Goal: Navigation & Orientation: Find specific page/section

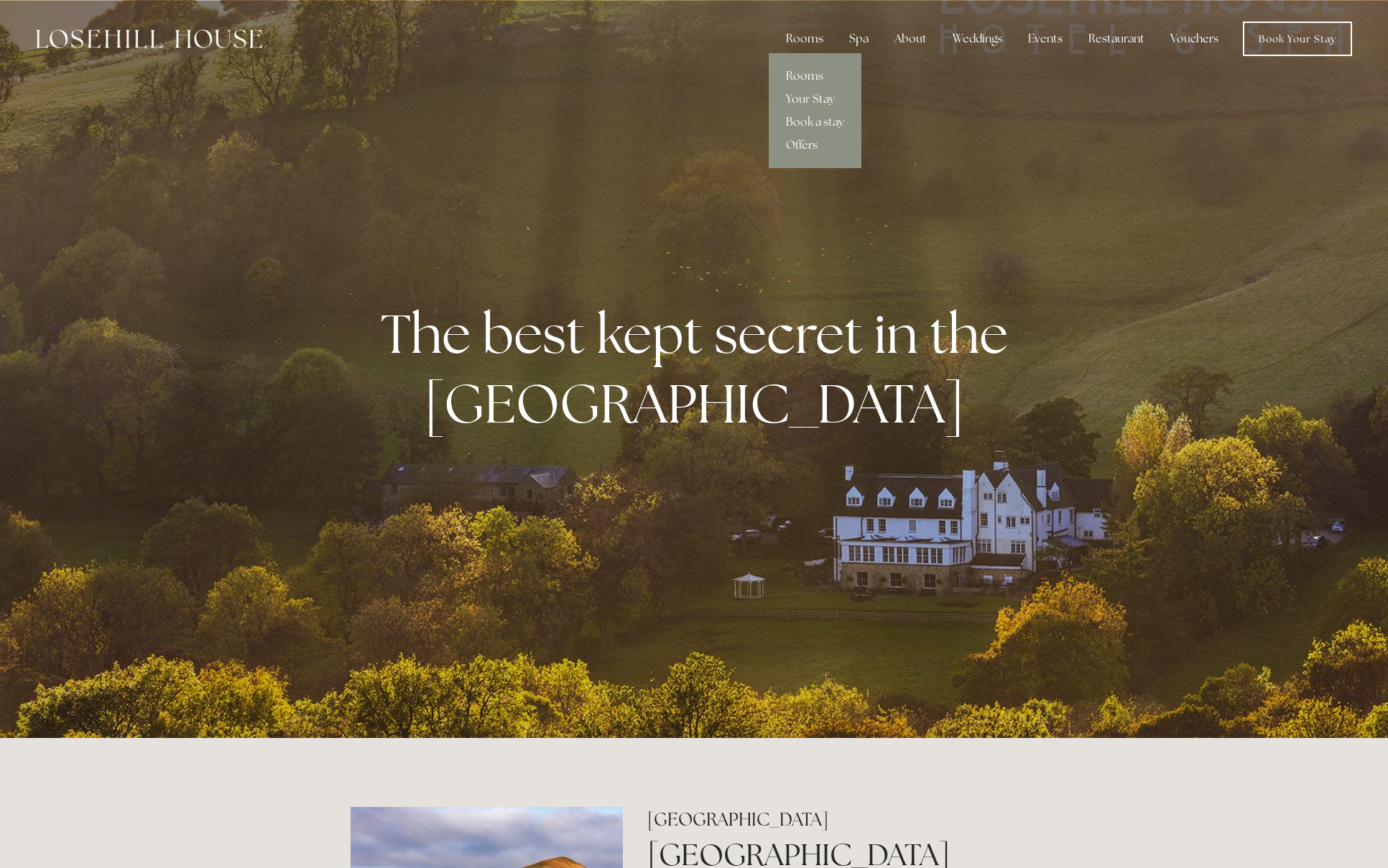
click at [803, 76] on link "Rooms" at bounding box center [815, 76] width 93 height 23
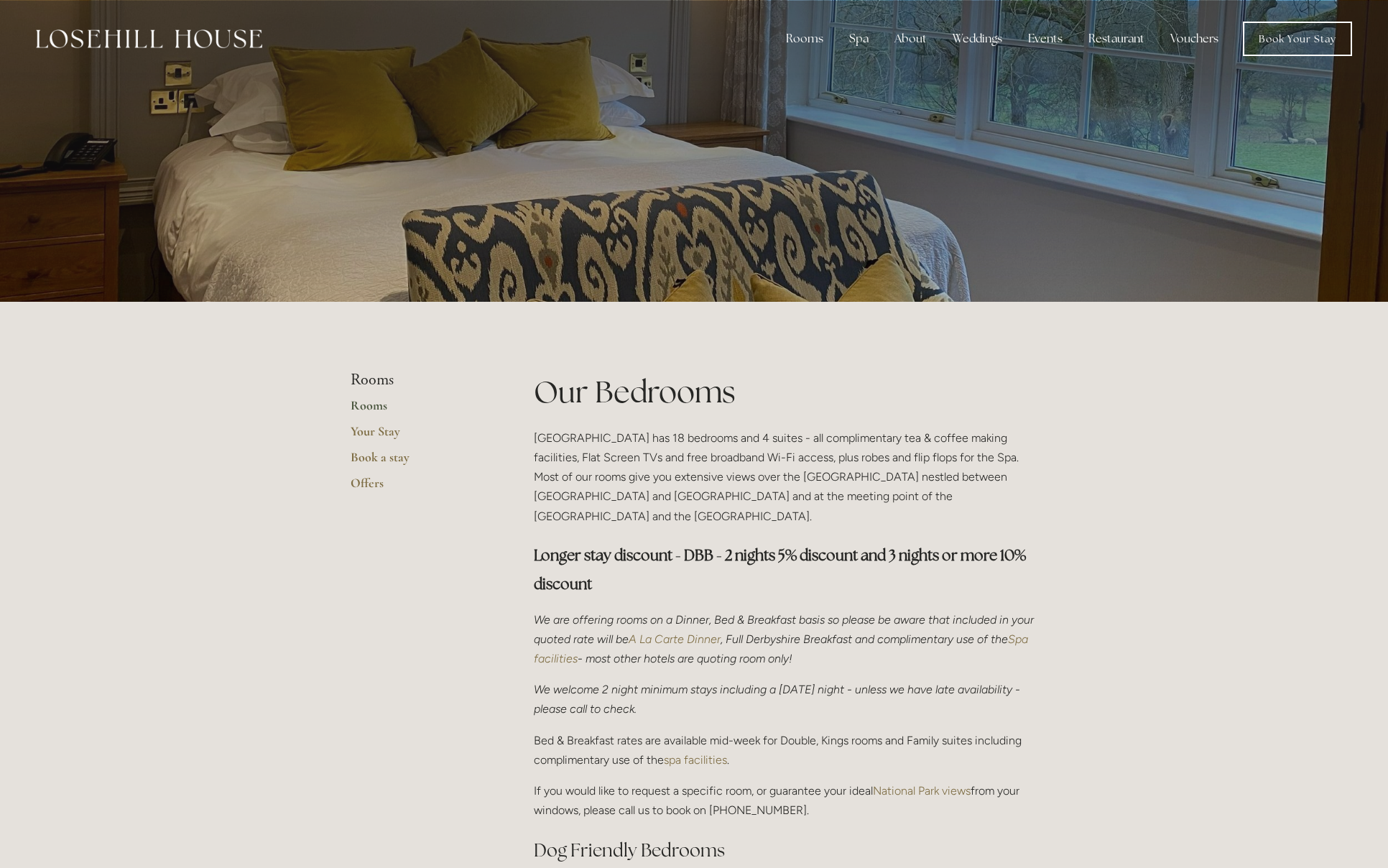
click at [1307, 40] on link "Book Your Stay" at bounding box center [1297, 38] width 110 height 35
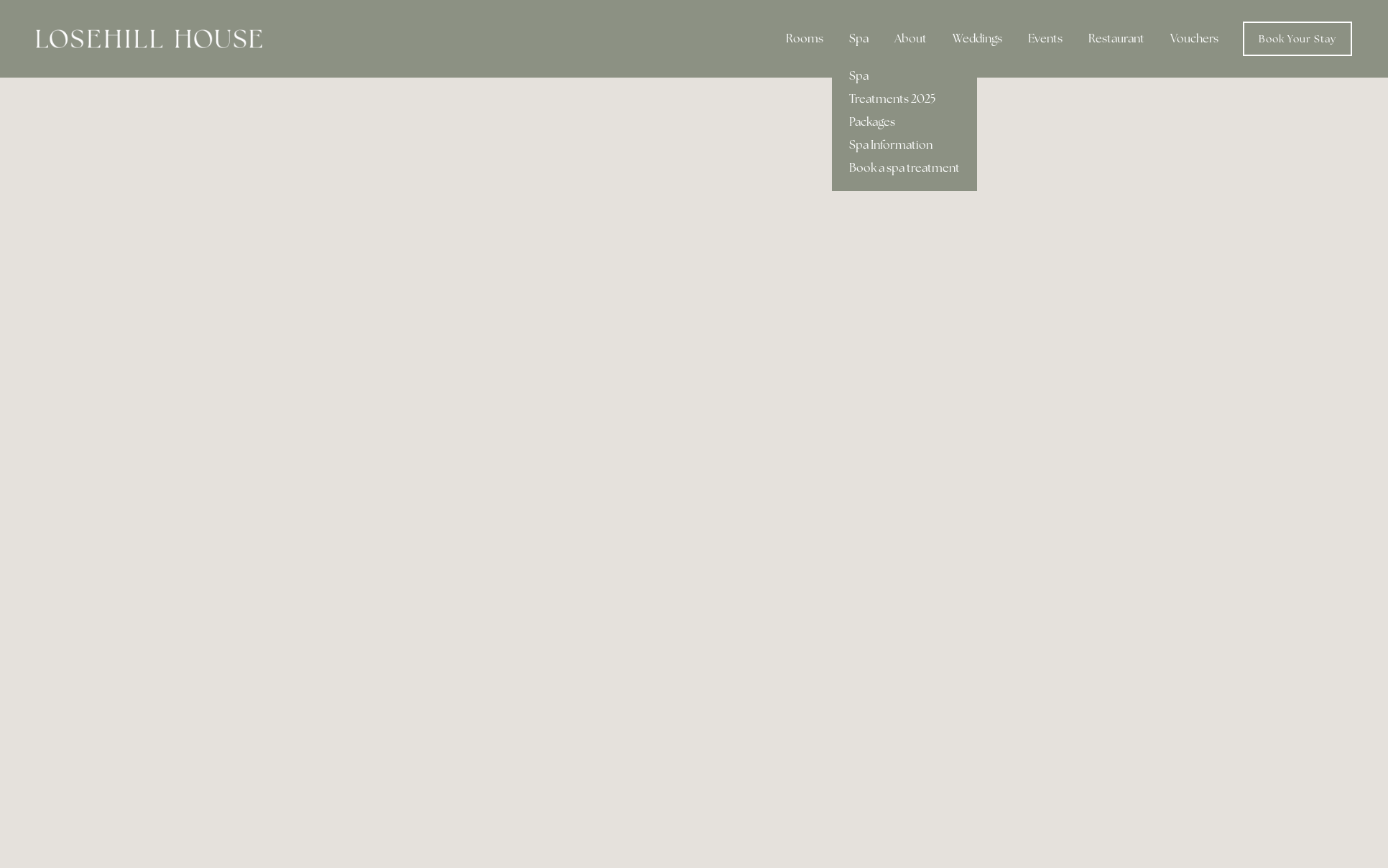
click at [860, 77] on link "Spa" at bounding box center [904, 76] width 145 height 23
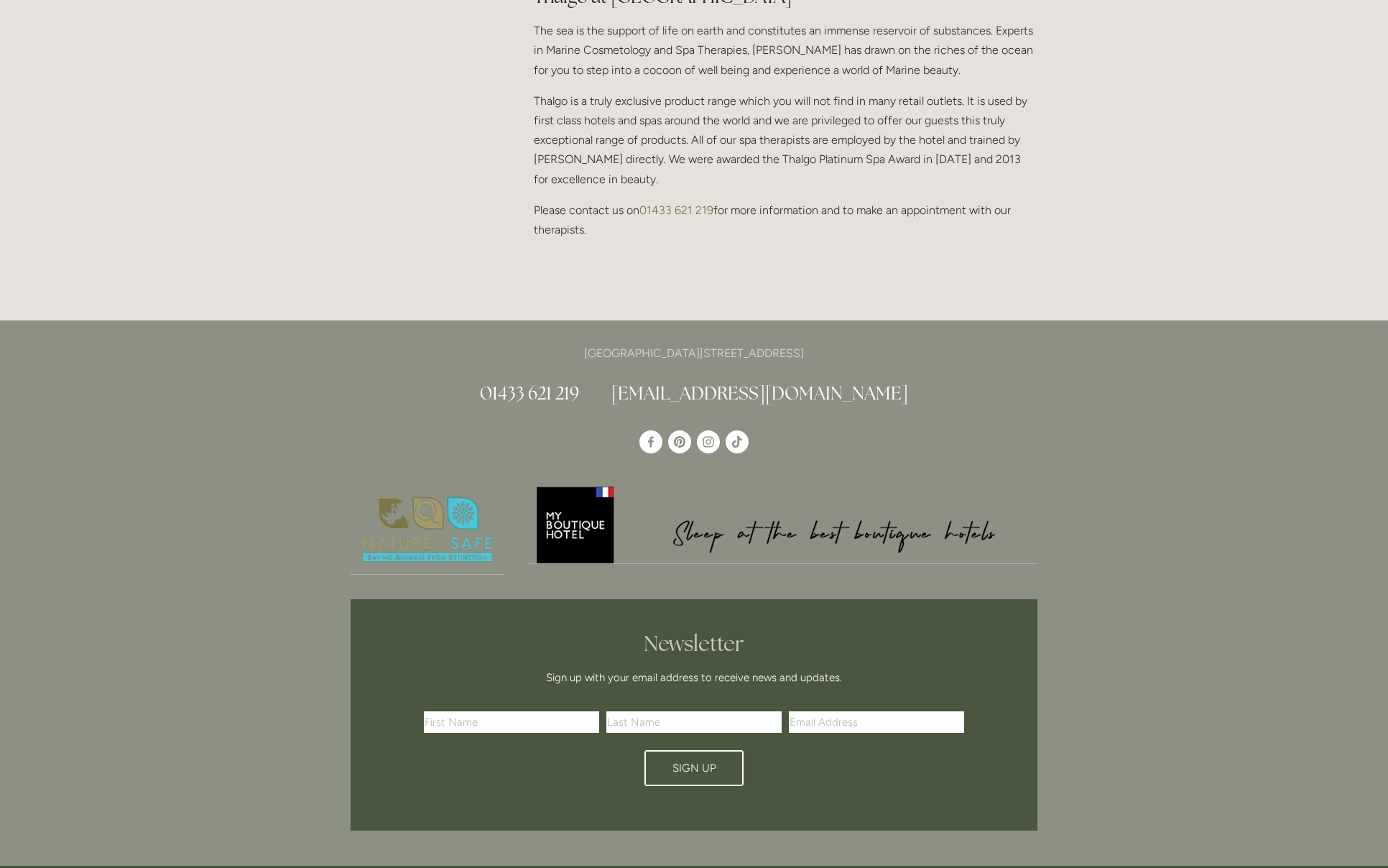
scroll to position [1539, 0]
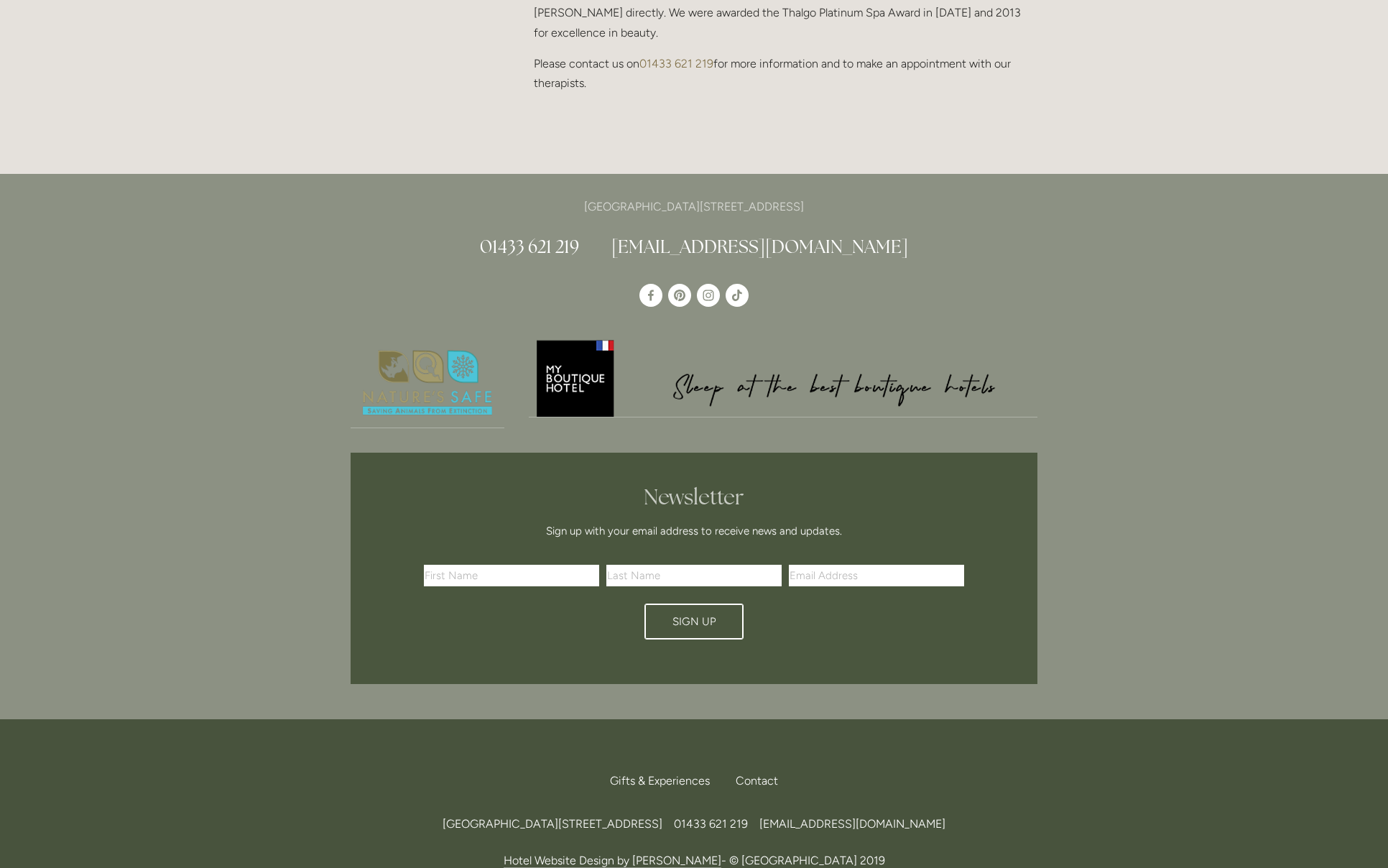
drag, startPoint x: 811, startPoint y: 172, endPoint x: 852, endPoint y: 172, distance: 41.0
click at [852, 197] on p "[GEOGRAPHIC_DATA][STREET_ADDRESS]" at bounding box center [694, 206] width 687 height 20
copy p "S33 6AF"
